Goal: Book appointment/travel/reservation

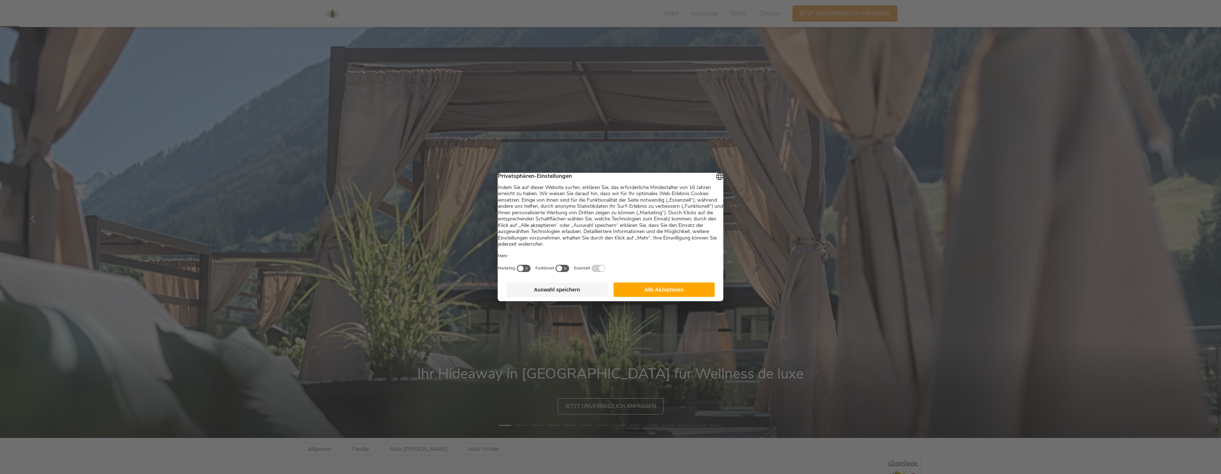
click at [596, 296] on button "Auswahl speichern" at bounding box center [557, 290] width 101 height 14
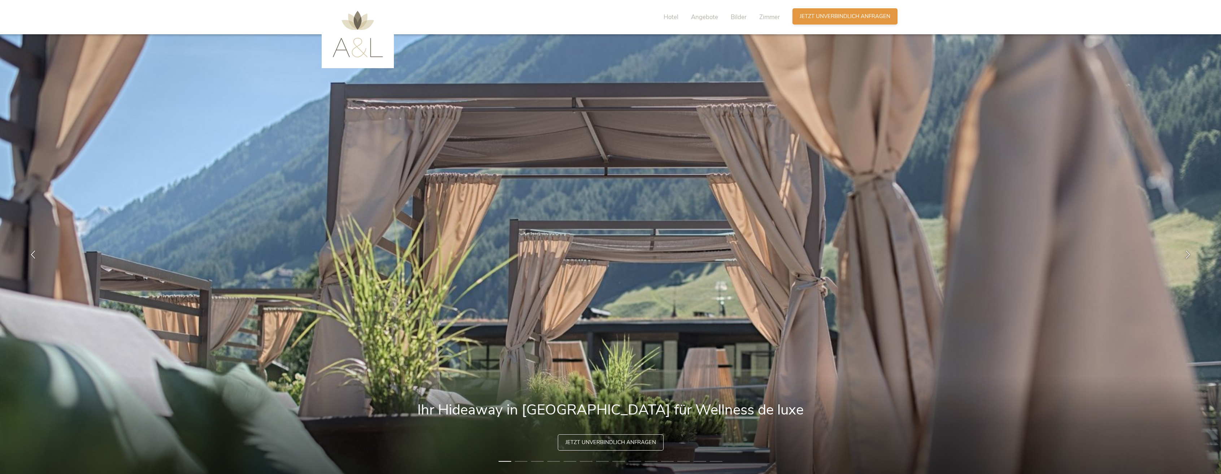
click at [847, 16] on span "Jetzt unverbindlich anfragen" at bounding box center [845, 17] width 91 height 8
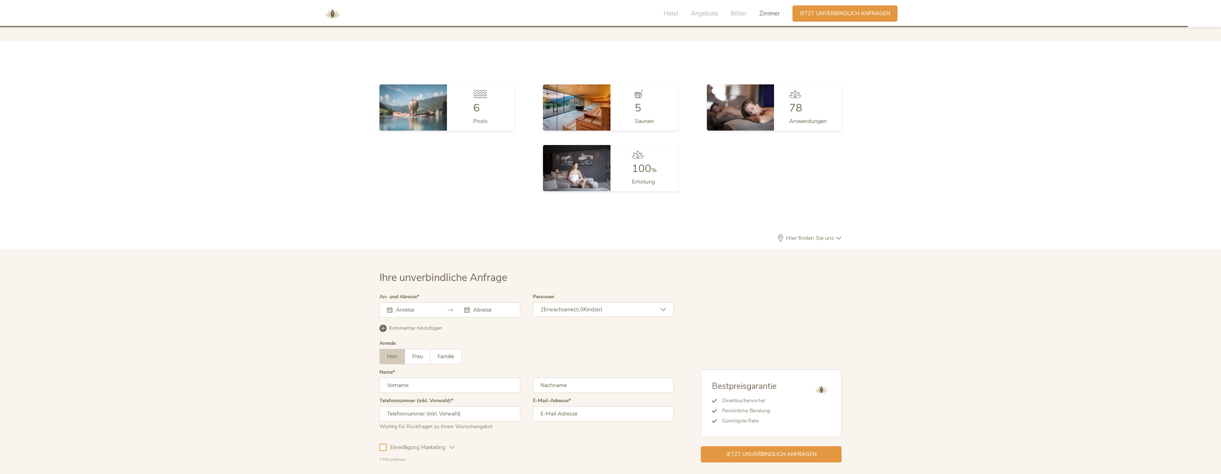
scroll to position [2216, 0]
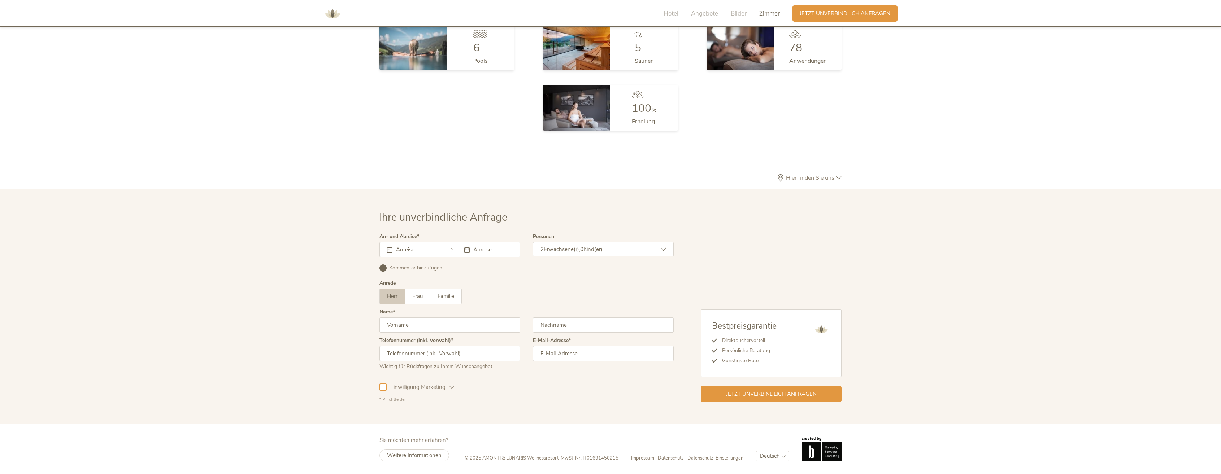
click at [402, 244] on div at bounding box center [450, 249] width 141 height 15
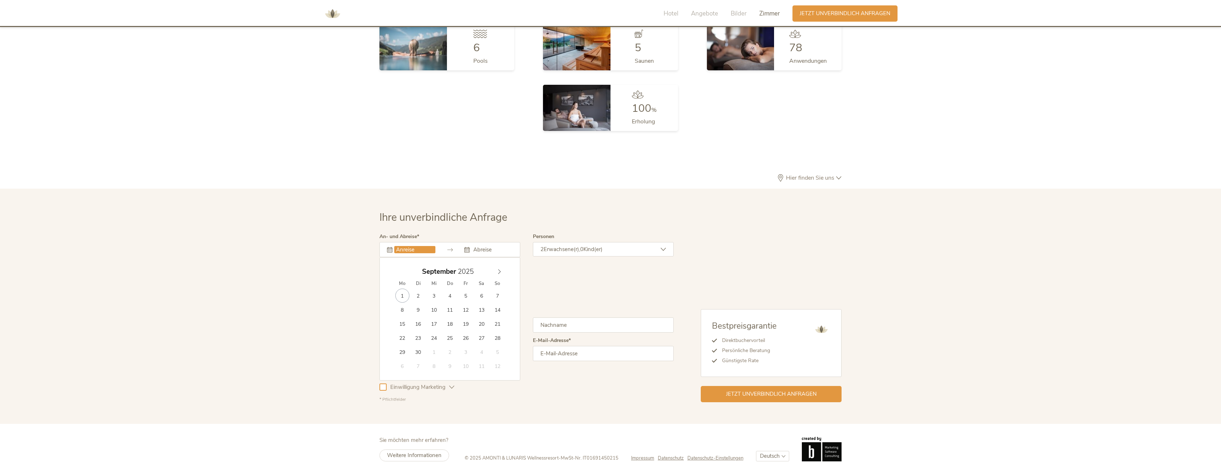
click at [402, 248] on input "text" at bounding box center [414, 249] width 41 height 7
click at [500, 270] on icon at bounding box center [499, 271] width 5 height 5
type input "[DATE]"
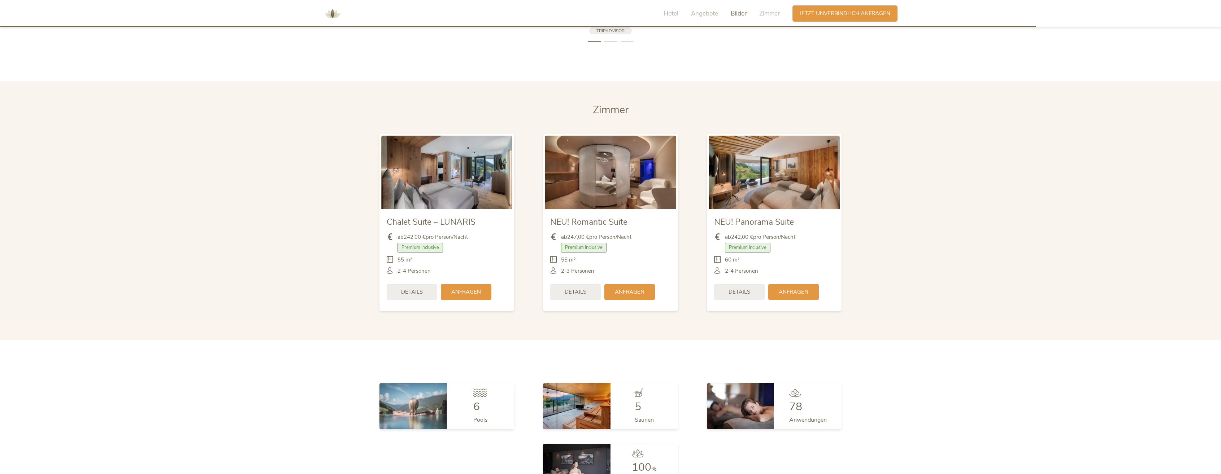
scroll to position [1818, 0]
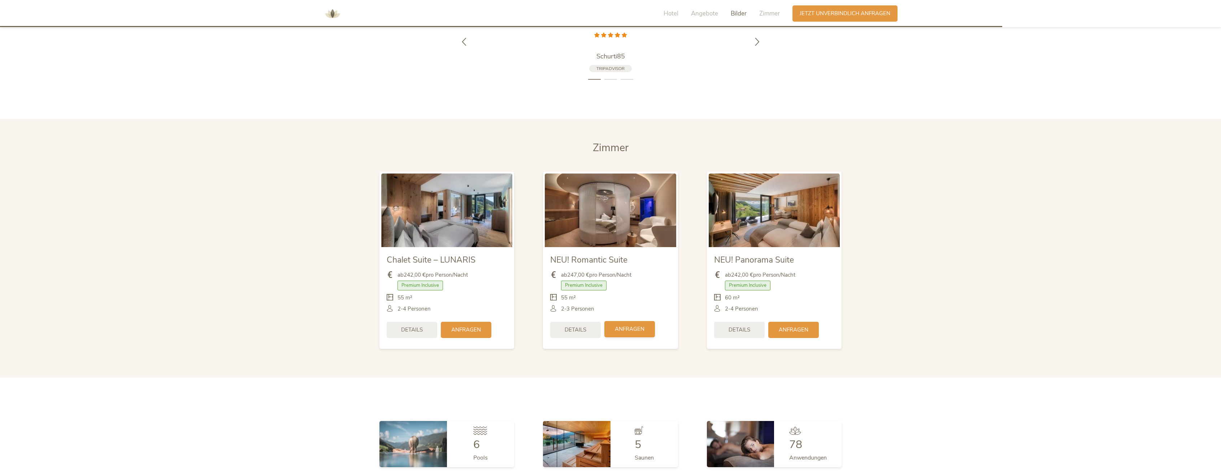
click at [643, 330] on span "Anfragen" at bounding box center [630, 330] width 30 height 8
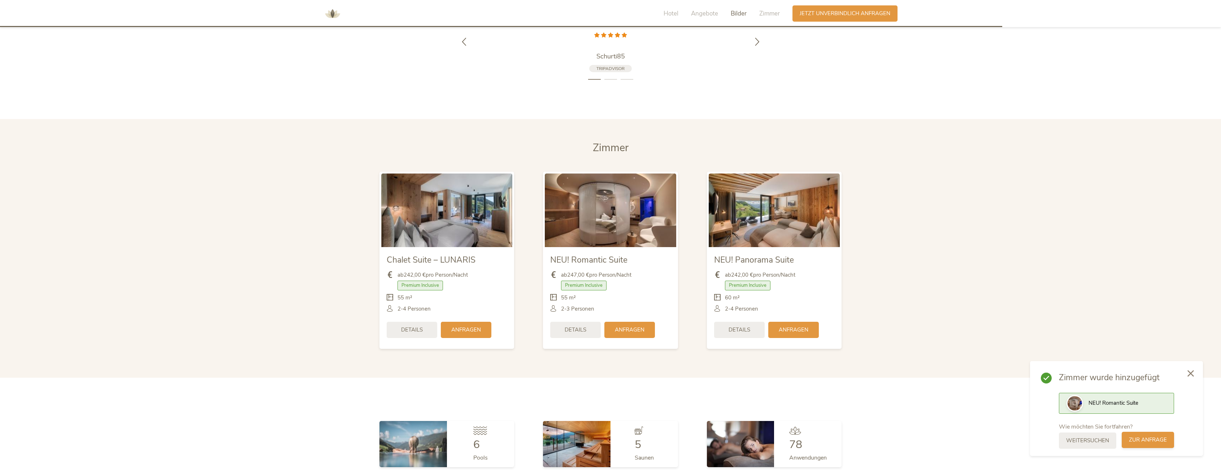
click at [1140, 443] on span "zur Anfrage" at bounding box center [1148, 441] width 38 height 8
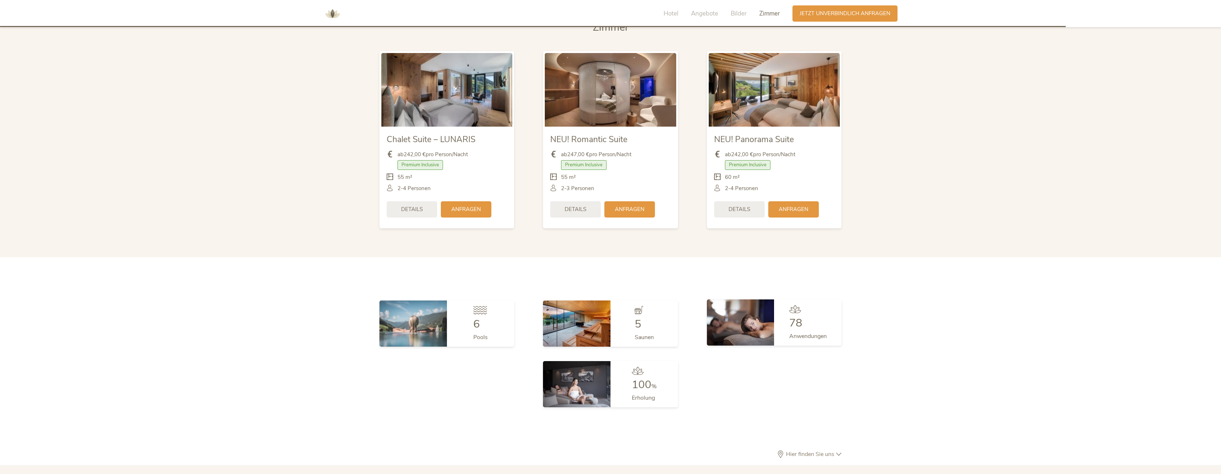
scroll to position [1927, 0]
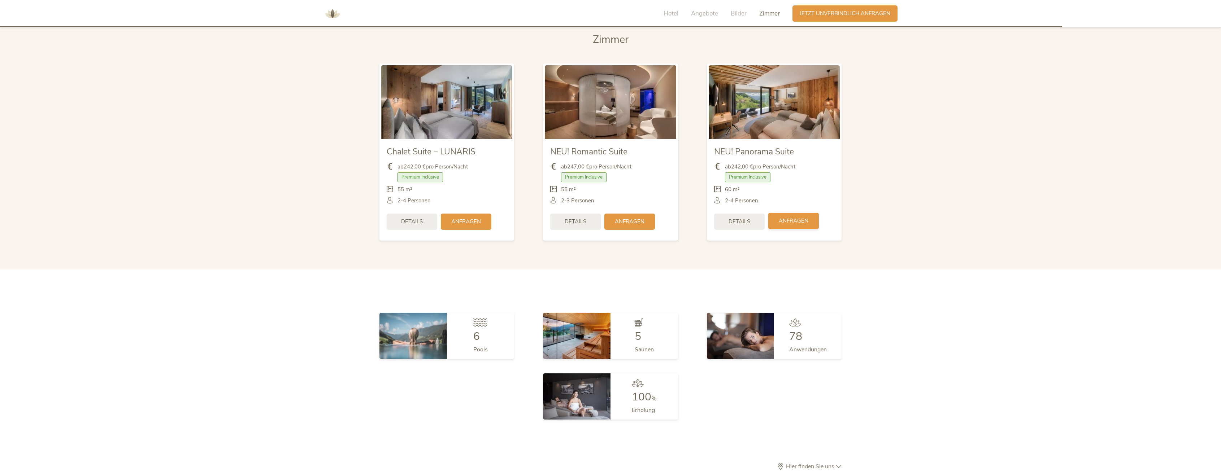
click at [803, 222] on span "Anfragen" at bounding box center [794, 221] width 30 height 8
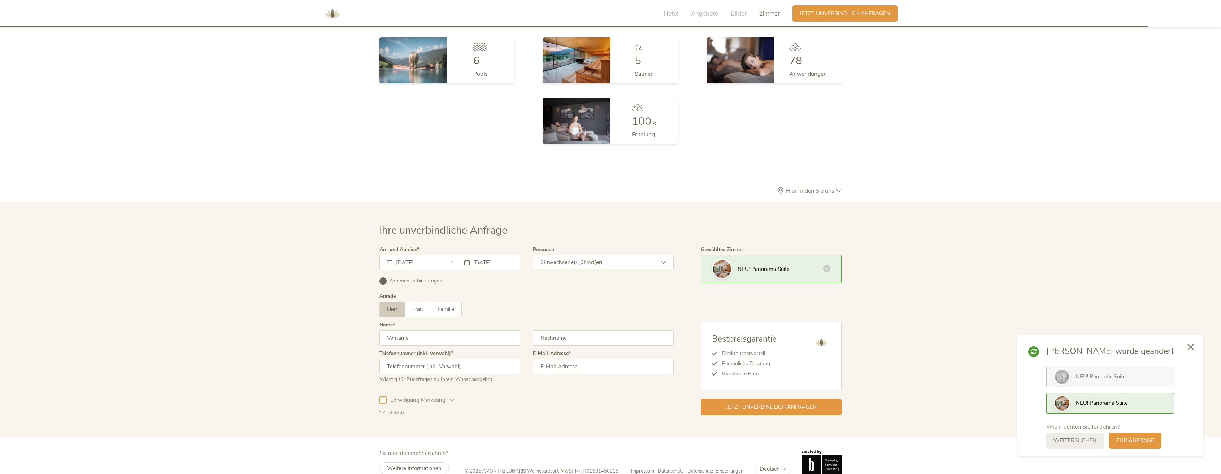
scroll to position [2216, 0]
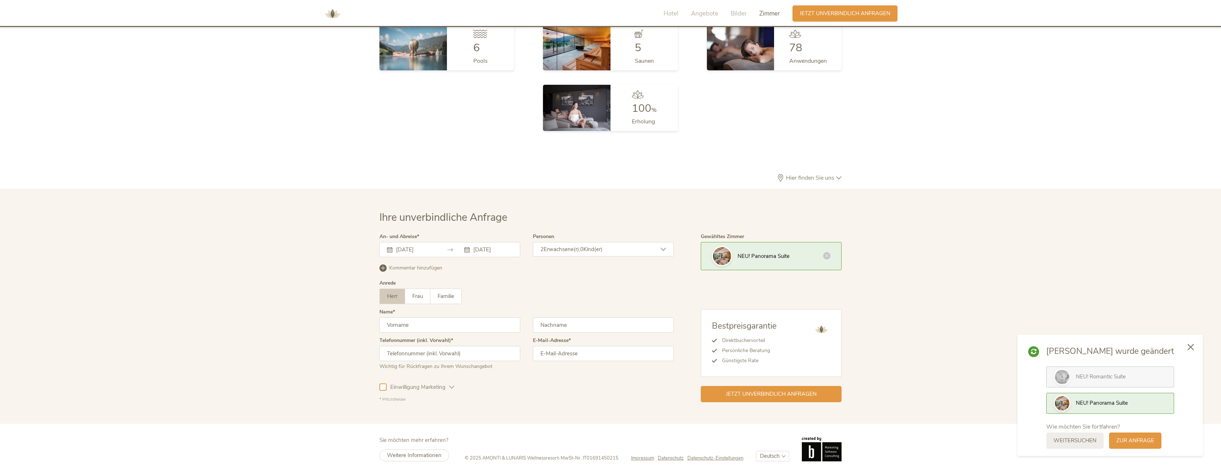
click at [1098, 380] on span "NEU! Romantic Suite" at bounding box center [1101, 376] width 50 height 7
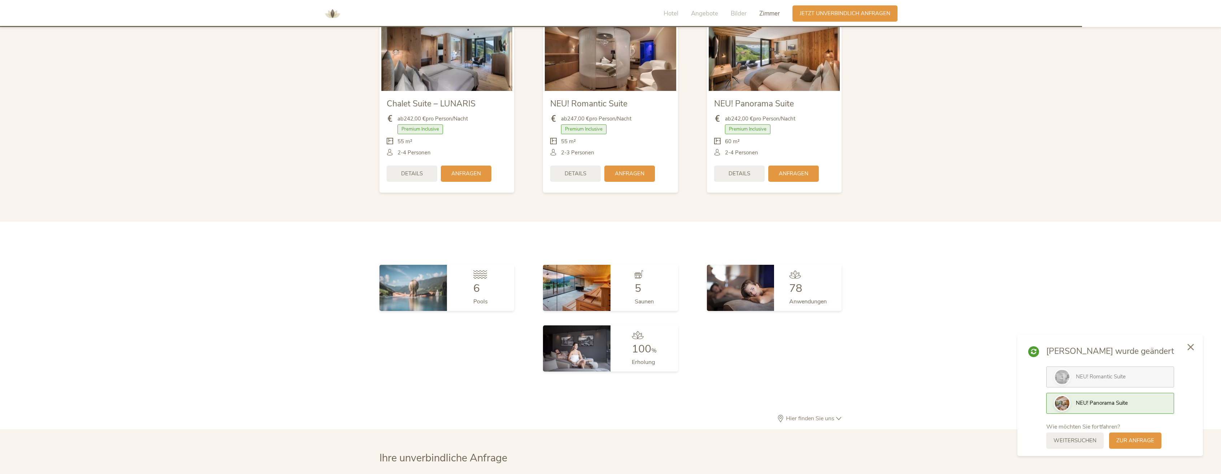
scroll to position [1963, 0]
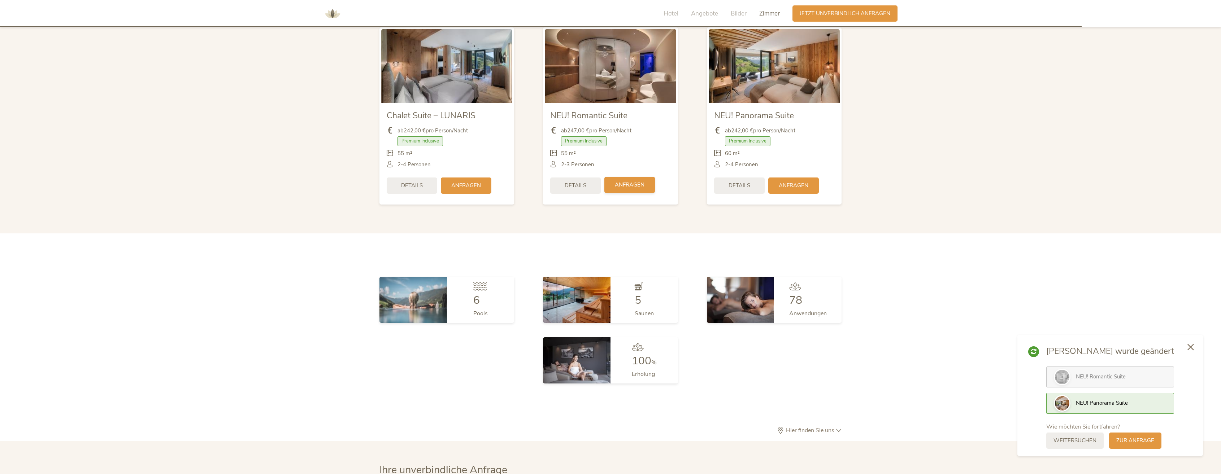
click at [640, 190] on div "Anfragen" at bounding box center [629, 185] width 51 height 16
click at [576, 185] on span "Details" at bounding box center [576, 185] width 22 height 8
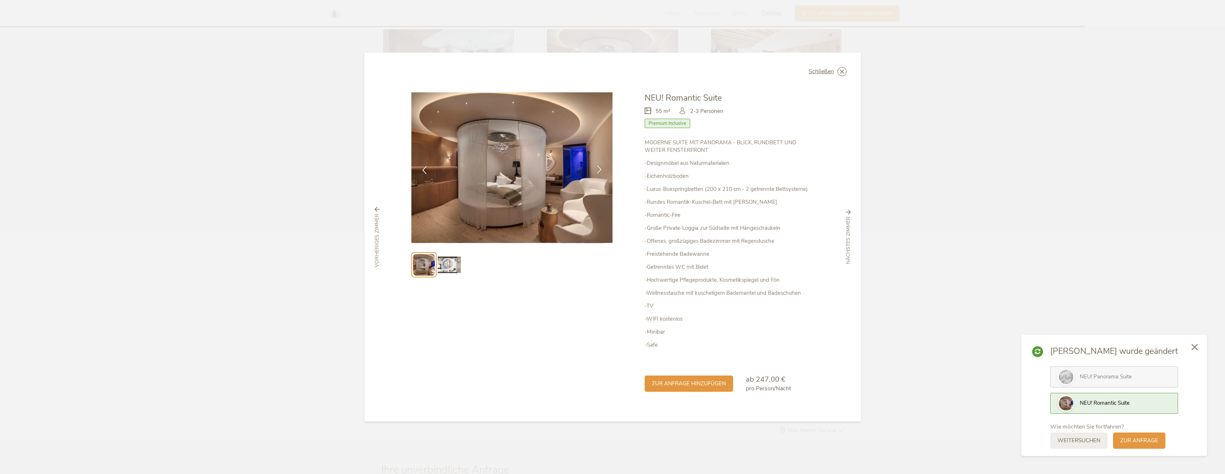
click at [600, 169] on icon at bounding box center [599, 169] width 8 height 8
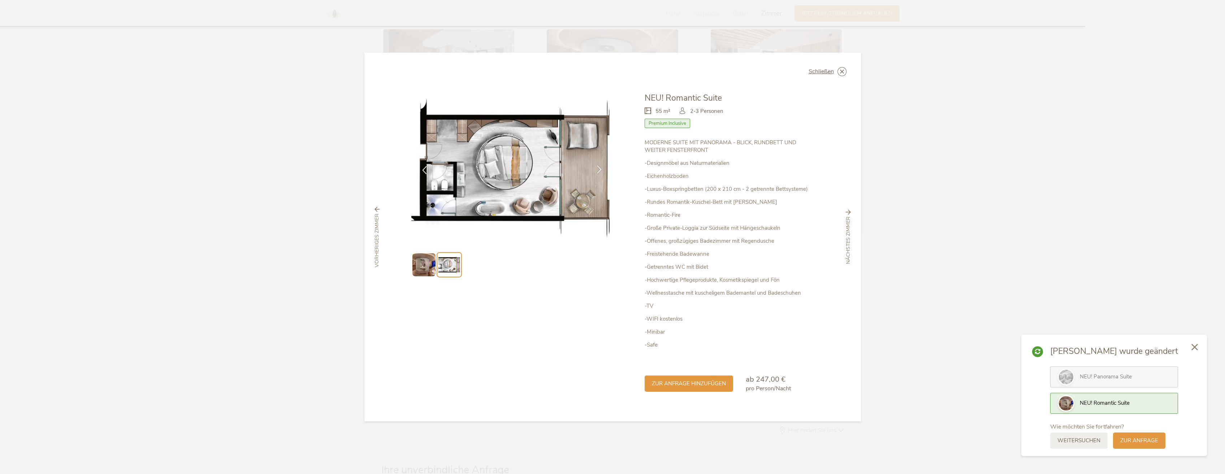
click at [600, 169] on icon at bounding box center [599, 169] width 8 height 8
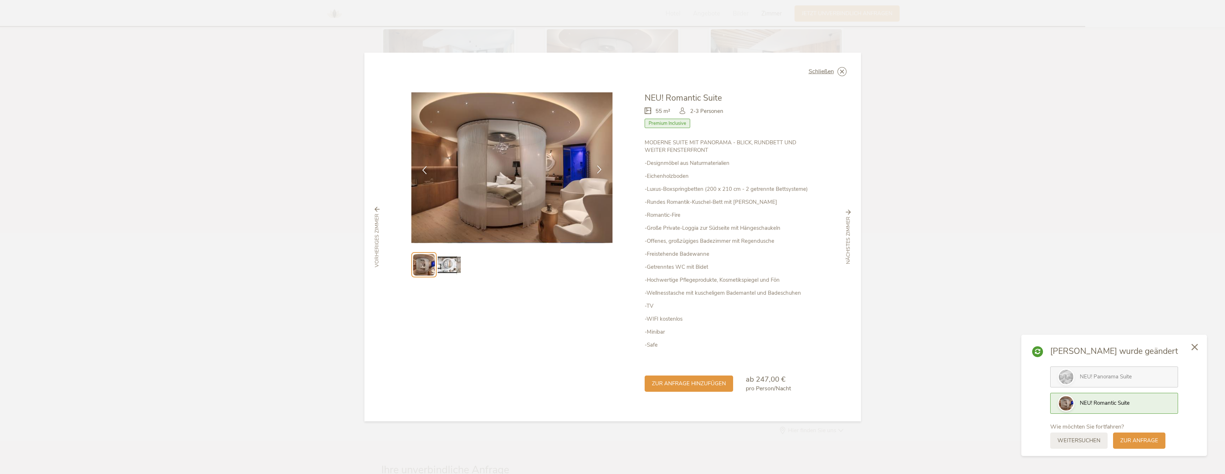
click at [600, 169] on icon at bounding box center [599, 169] width 8 height 8
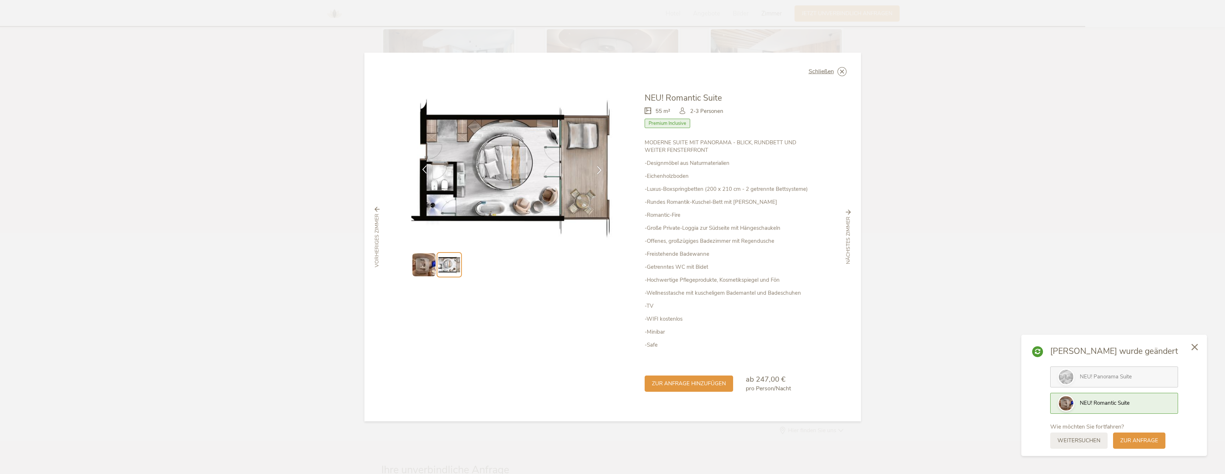
click at [428, 169] on icon at bounding box center [424, 169] width 8 height 8
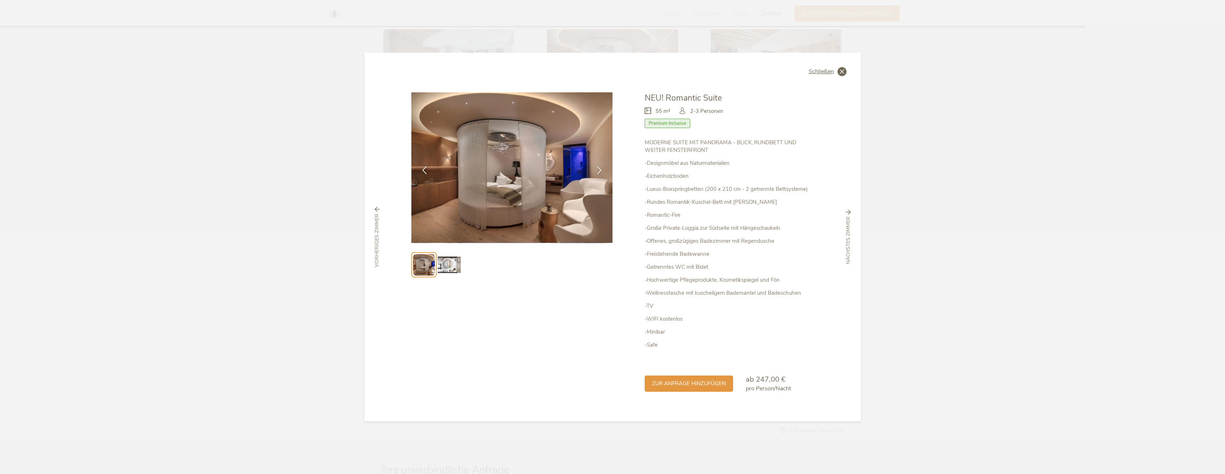
click at [845, 72] on icon at bounding box center [841, 71] width 9 height 9
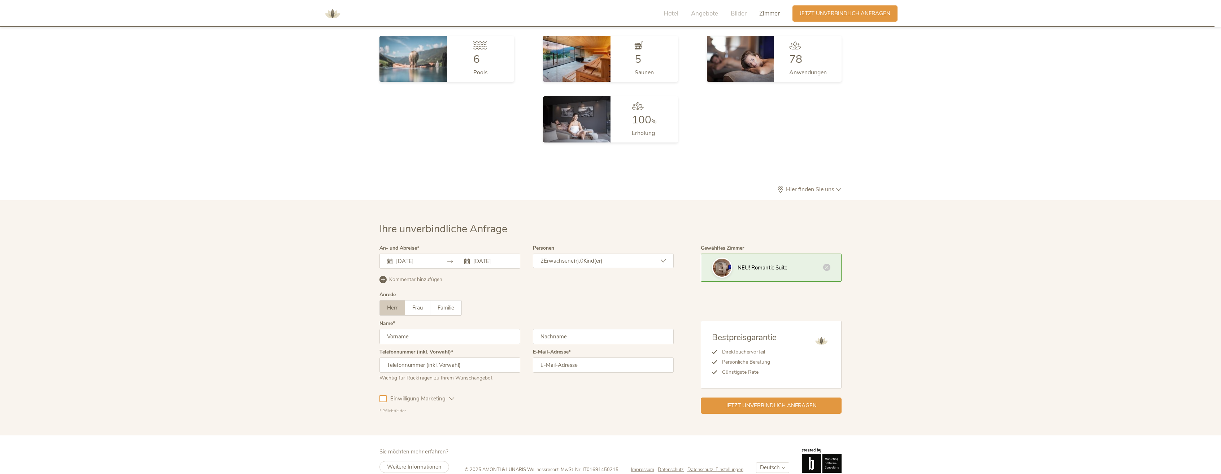
scroll to position [2216, 0]
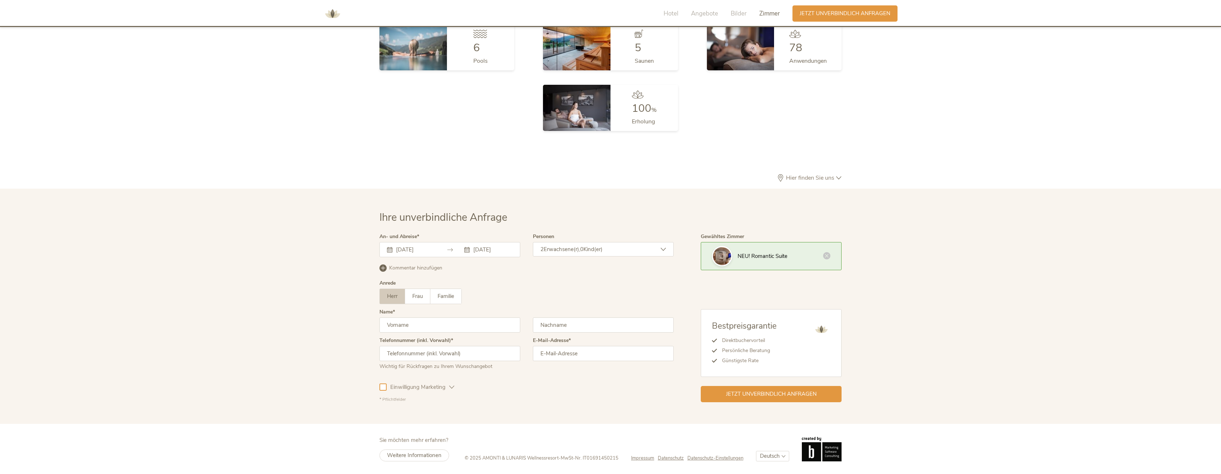
click at [479, 249] on input "[DATE]" at bounding box center [492, 249] width 41 height 7
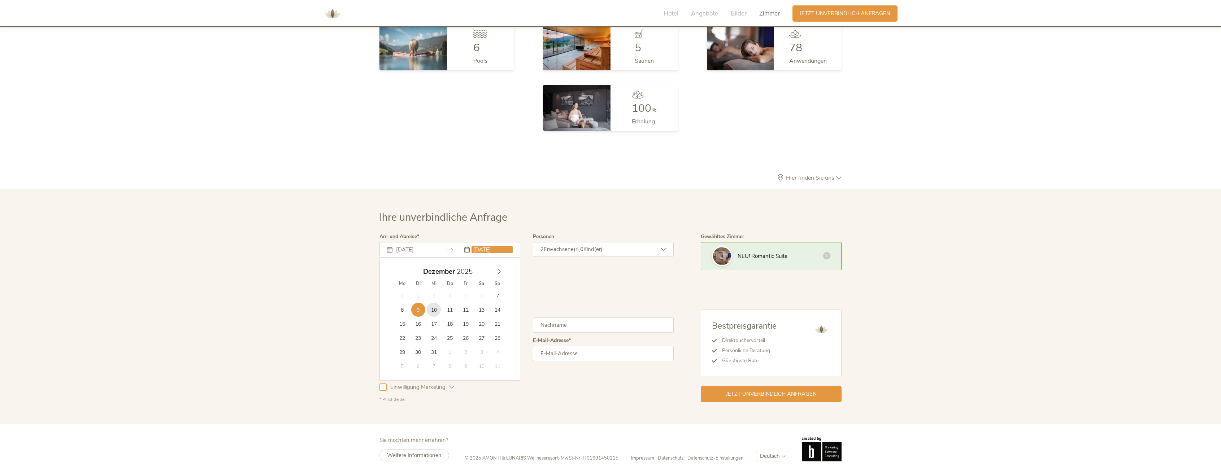
type input "[DATE]"
click at [414, 247] on input "[DATE]" at bounding box center [414, 249] width 41 height 7
click at [346, 257] on div "Ihre unverbindliche Anfrage An- und Abreise [DATE] [DATE] [DATE] Mo Di Mi Do Fr…" at bounding box center [610, 306] width 1221 height 235
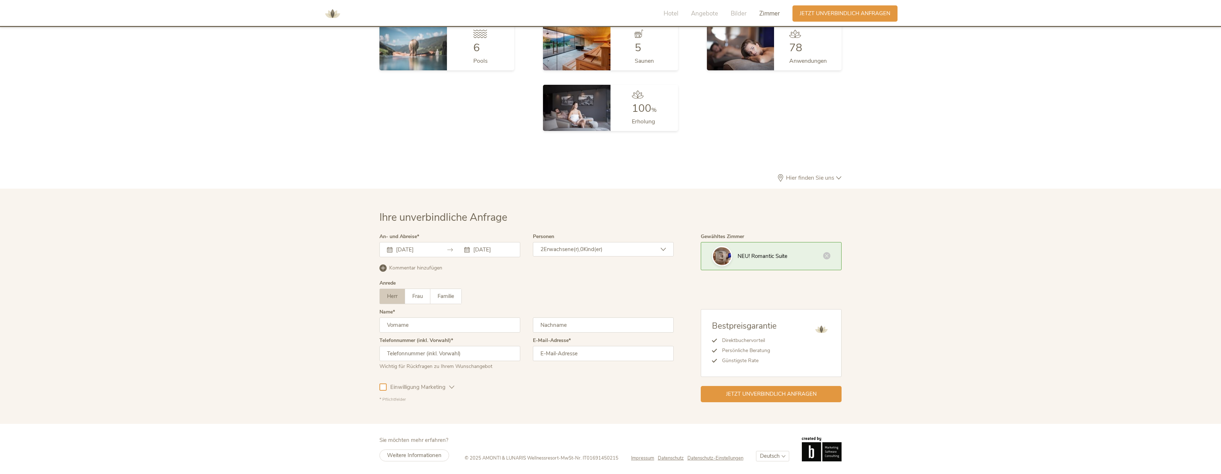
click at [403, 322] on input "text" at bounding box center [450, 325] width 141 height 15
type input "[PERSON_NAME]"
type input "Amrhein"
type input "0041763207907"
type input "[PERSON_NAME][EMAIL_ADDRESS][DOMAIN_NAME]"
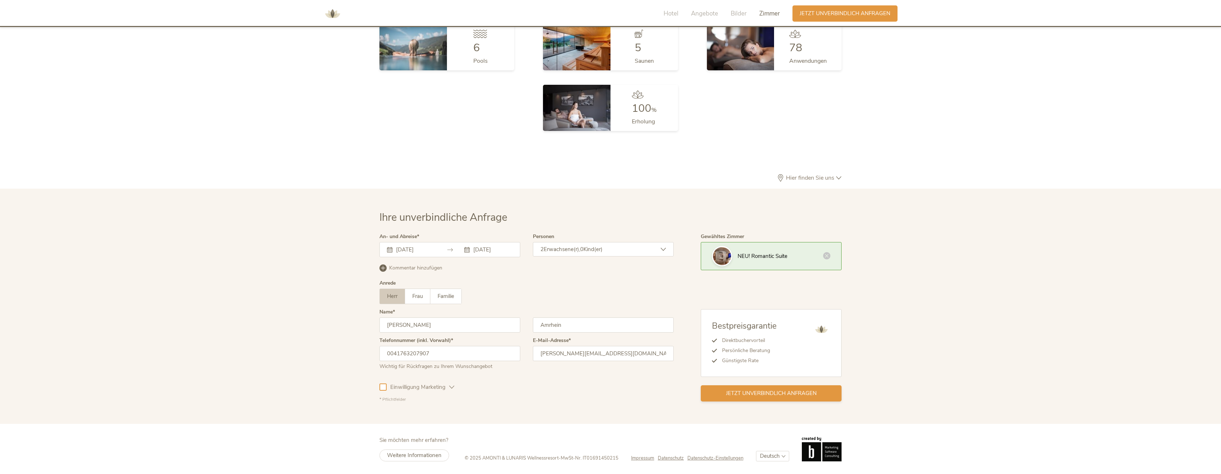
click at [751, 398] on span "Jetzt unverbindlich anfragen" at bounding box center [771, 394] width 91 height 8
